Goal: Task Accomplishment & Management: Use online tool/utility

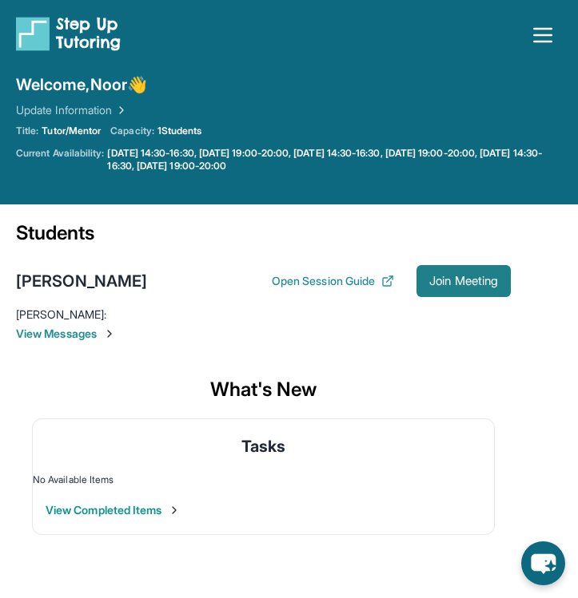
click at [429, 281] on span "Join Meeting" at bounding box center [463, 281] width 69 height 10
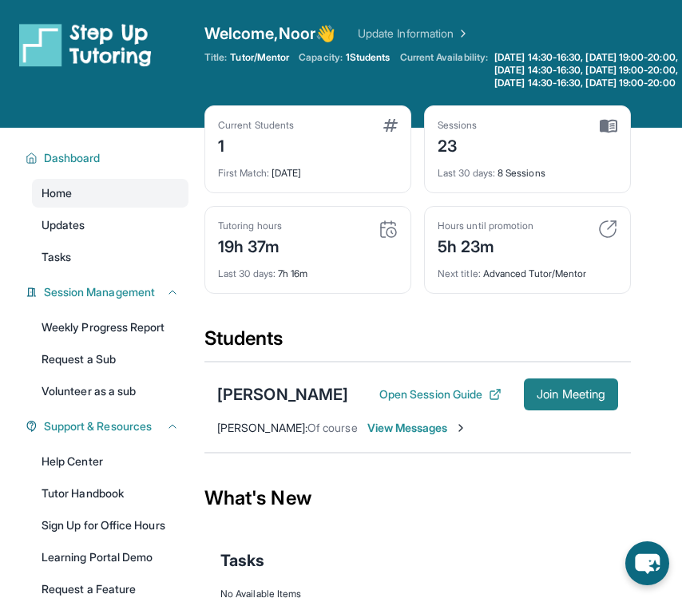
click at [558, 399] on span "Join Meeting" at bounding box center [571, 395] width 69 height 10
